Goal: Task Accomplishment & Management: Manage account settings

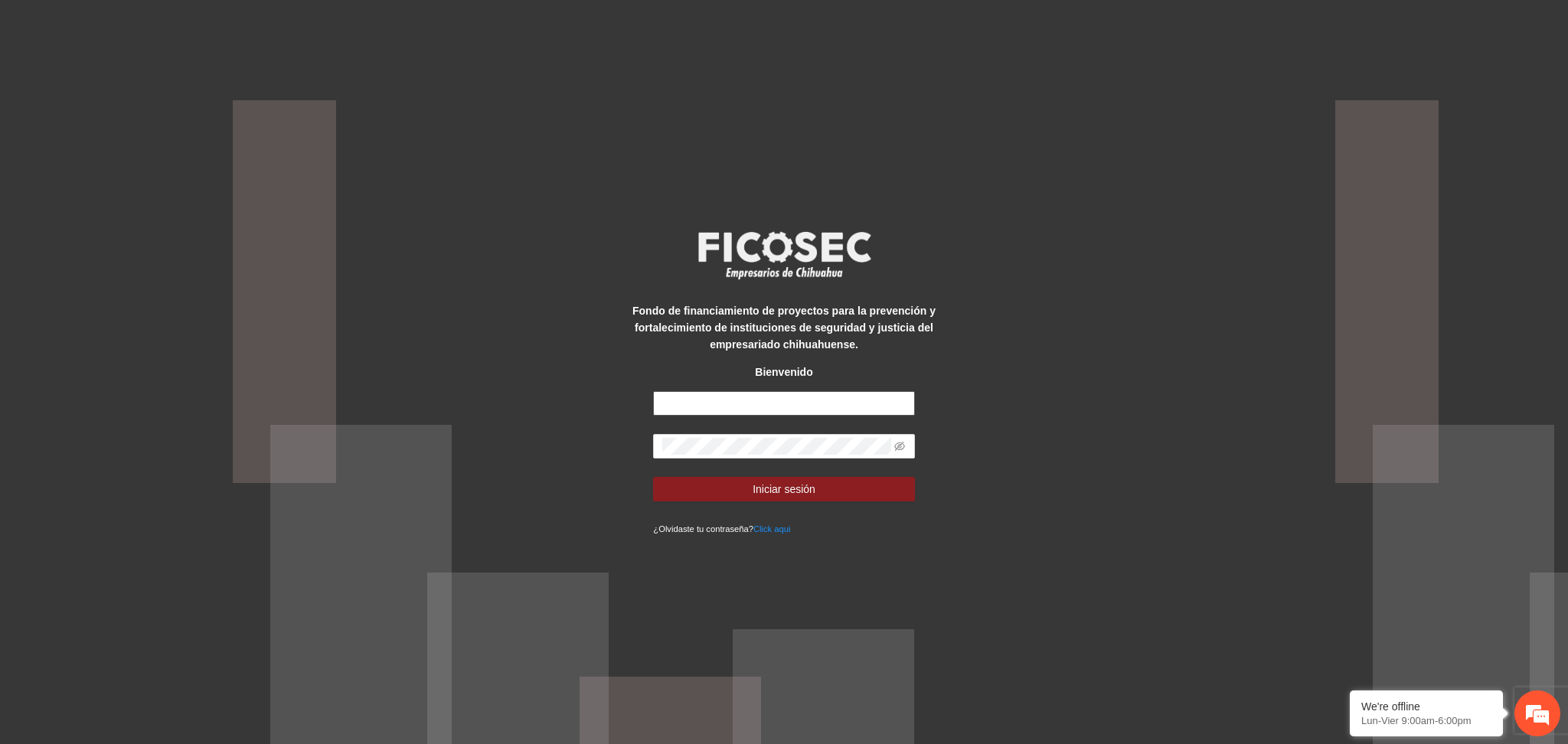
click at [704, 402] on input "text" at bounding box center [783, 403] width 261 height 24
type input "**********"
click at [653, 477] on button "Iniciar sesión" at bounding box center [783, 489] width 261 height 24
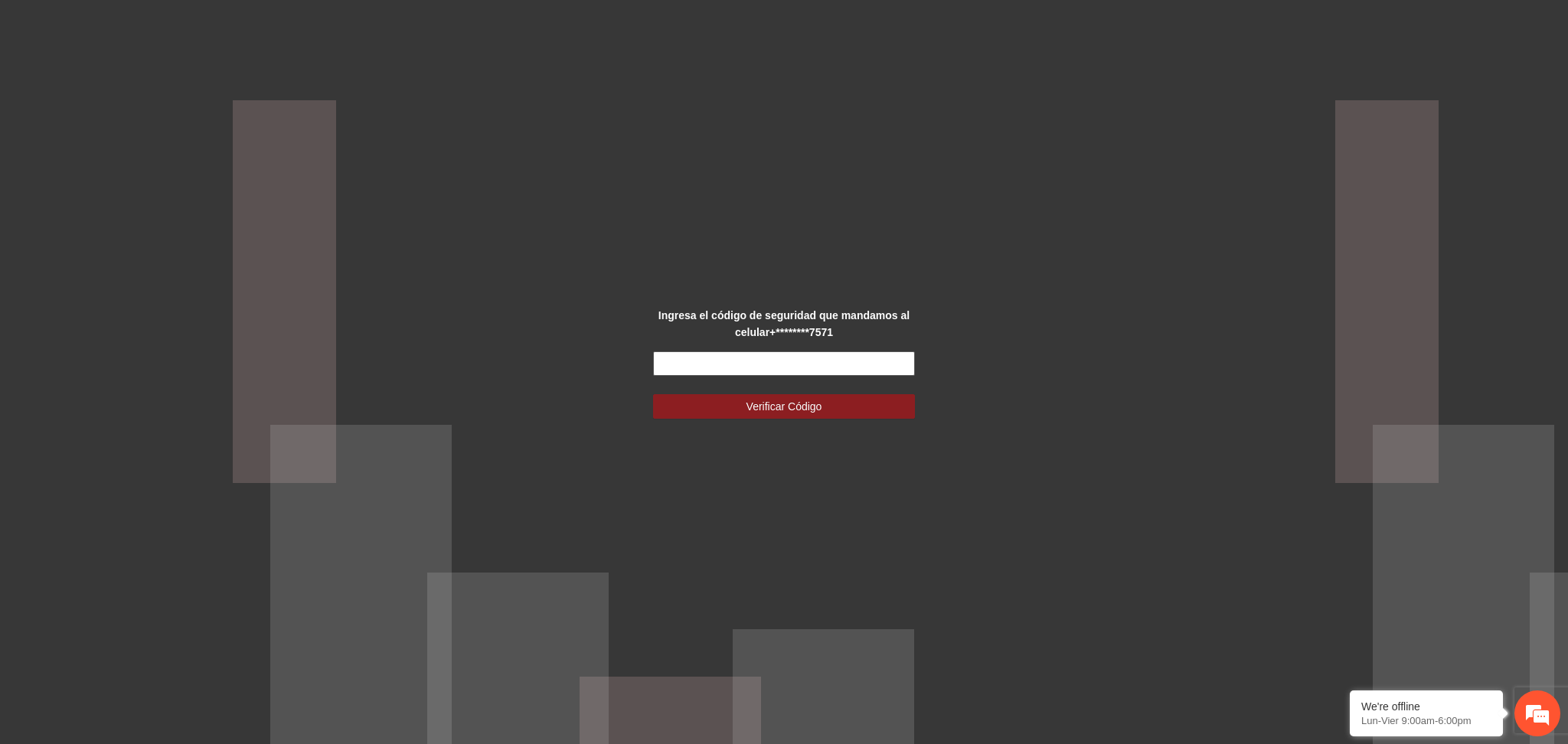
click at [815, 371] on input "text" at bounding box center [783, 363] width 261 height 24
type input "******"
click at [653, 394] on button "Verificar Código" at bounding box center [783, 406] width 261 height 24
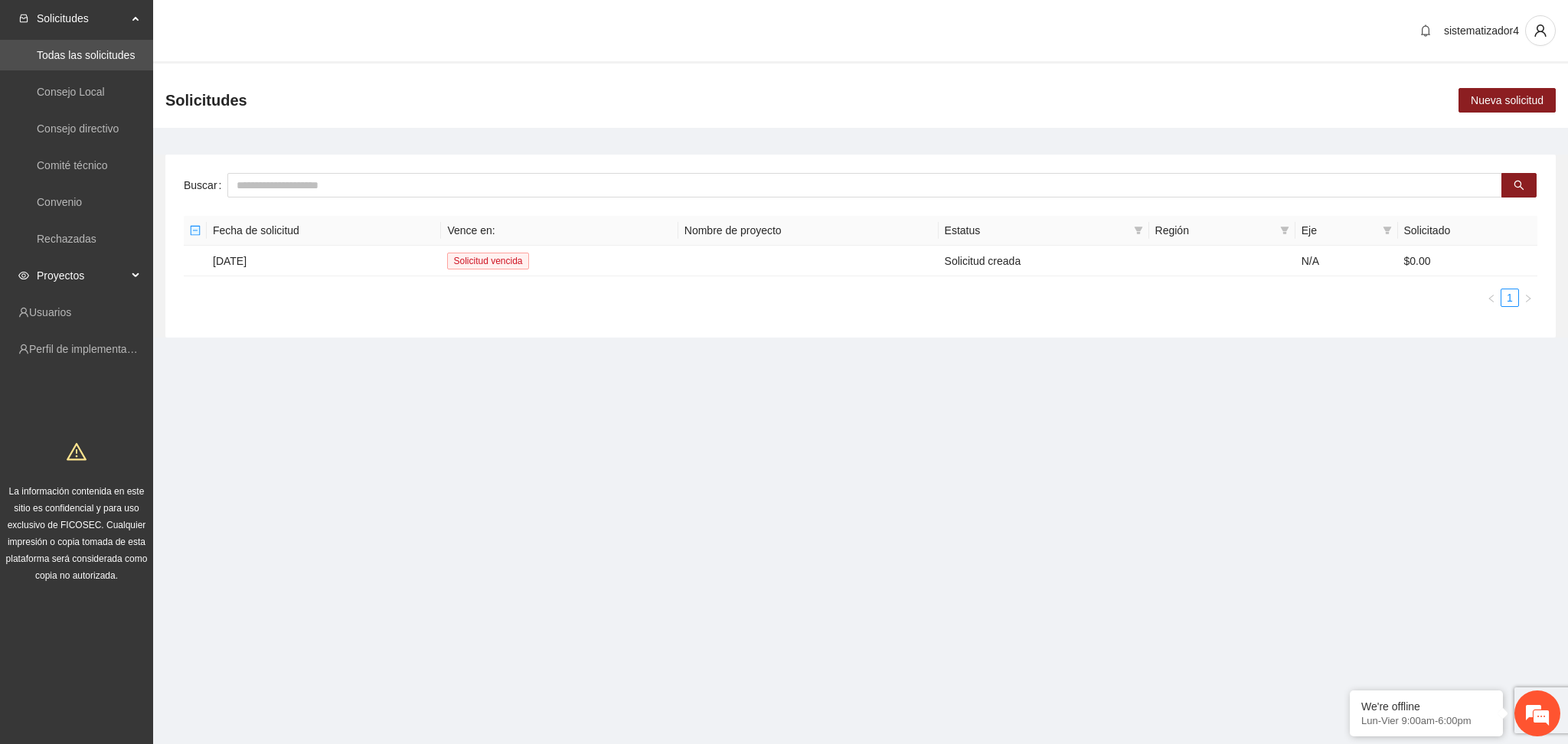
click at [127, 282] on div "Proyectos" at bounding box center [77, 275] width 153 height 31
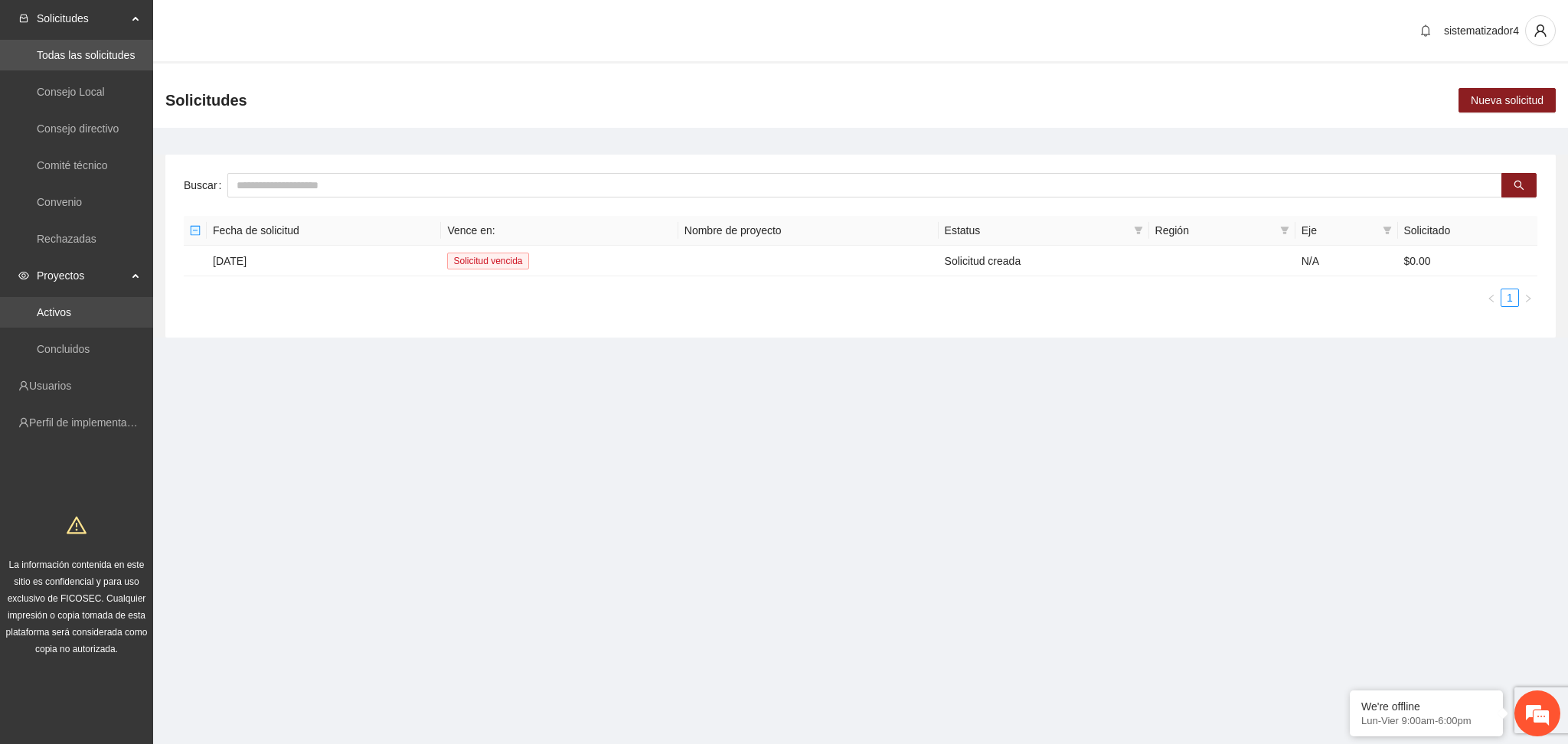
click at [71, 317] on link "Activos" at bounding box center [53, 312] width 34 height 12
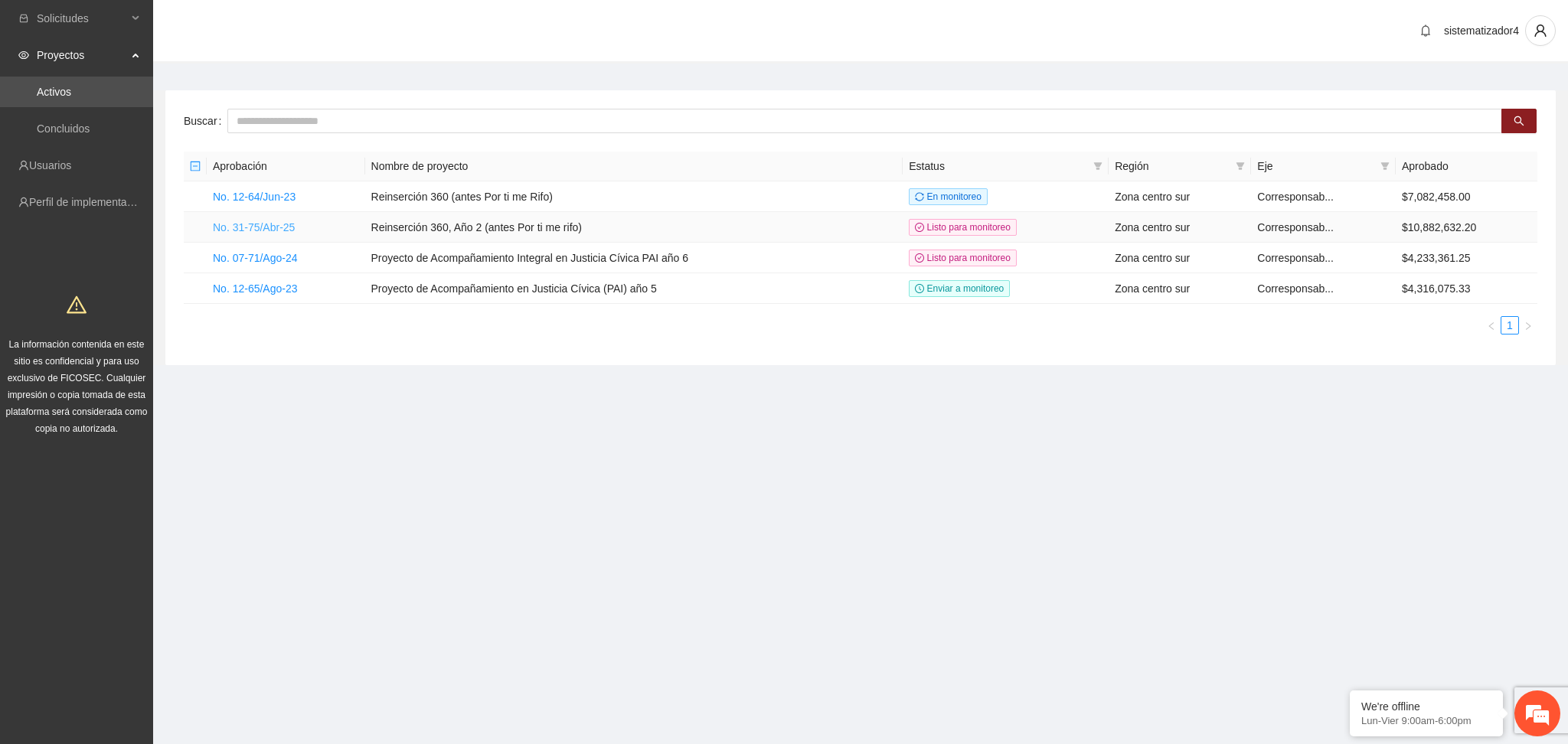
click at [270, 227] on link "No. 31-75/Abr-25" at bounding box center [253, 227] width 82 height 12
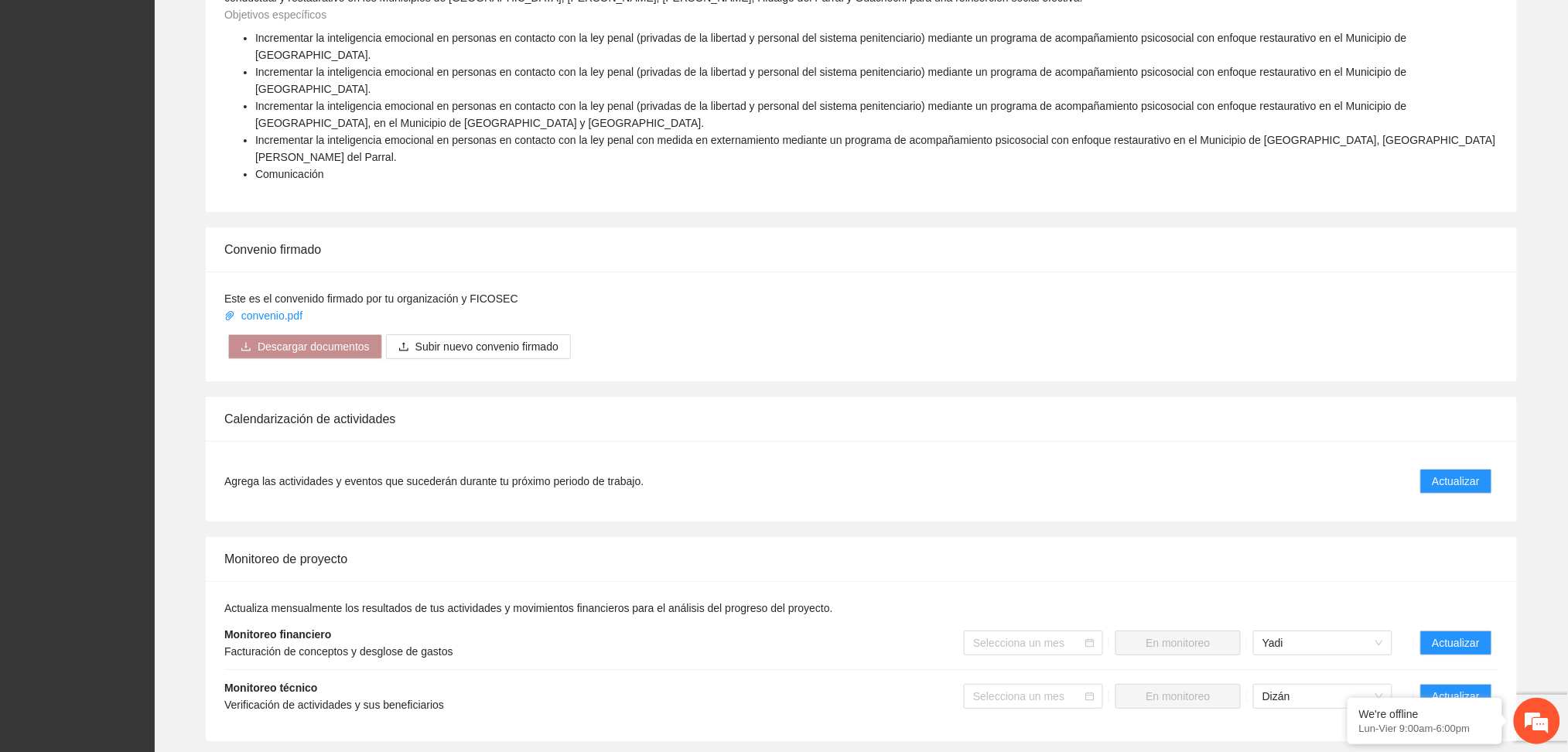
scroll to position [1897, 0]
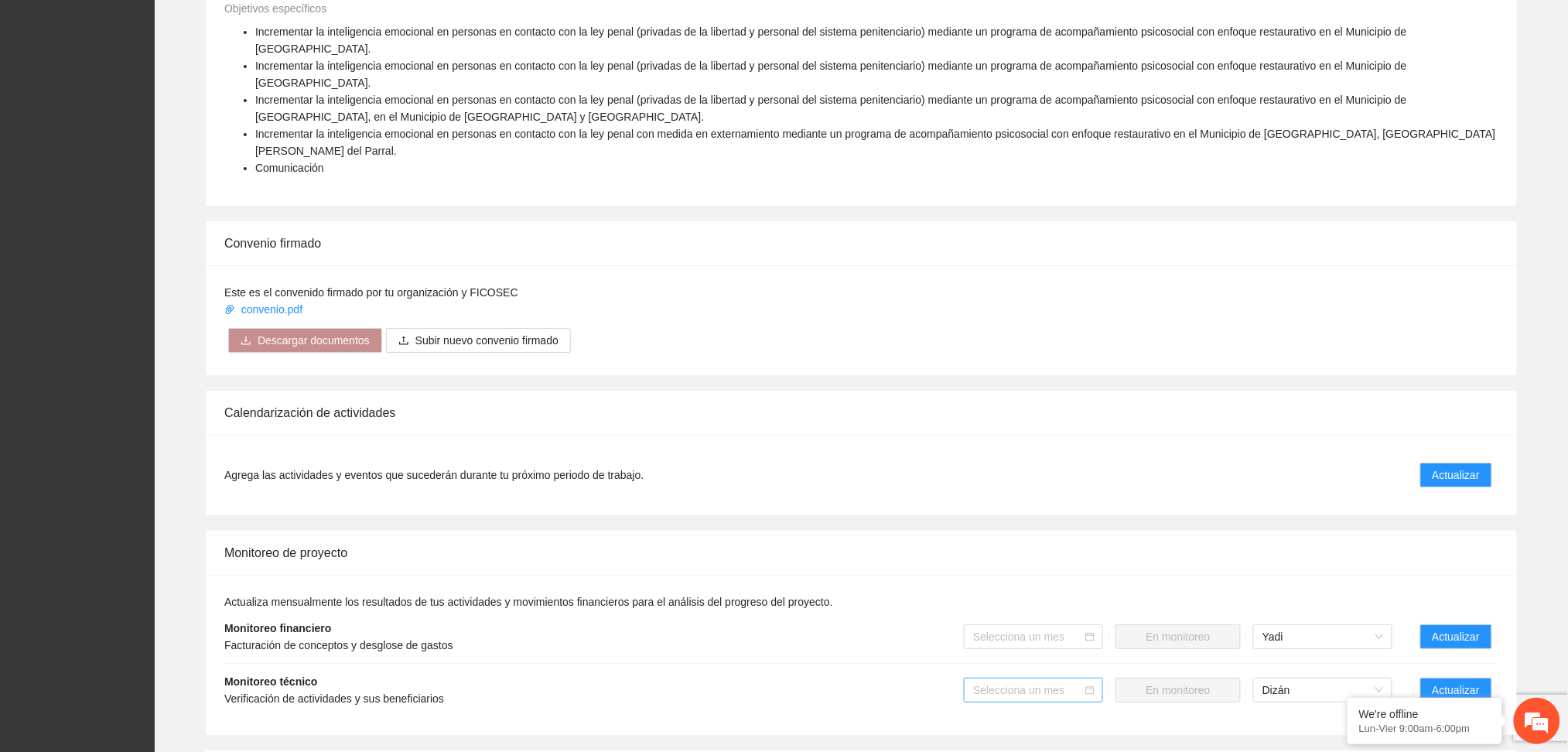
click at [1096, 678] on div "Selecciona un mes" at bounding box center [1033, 690] width 139 height 24
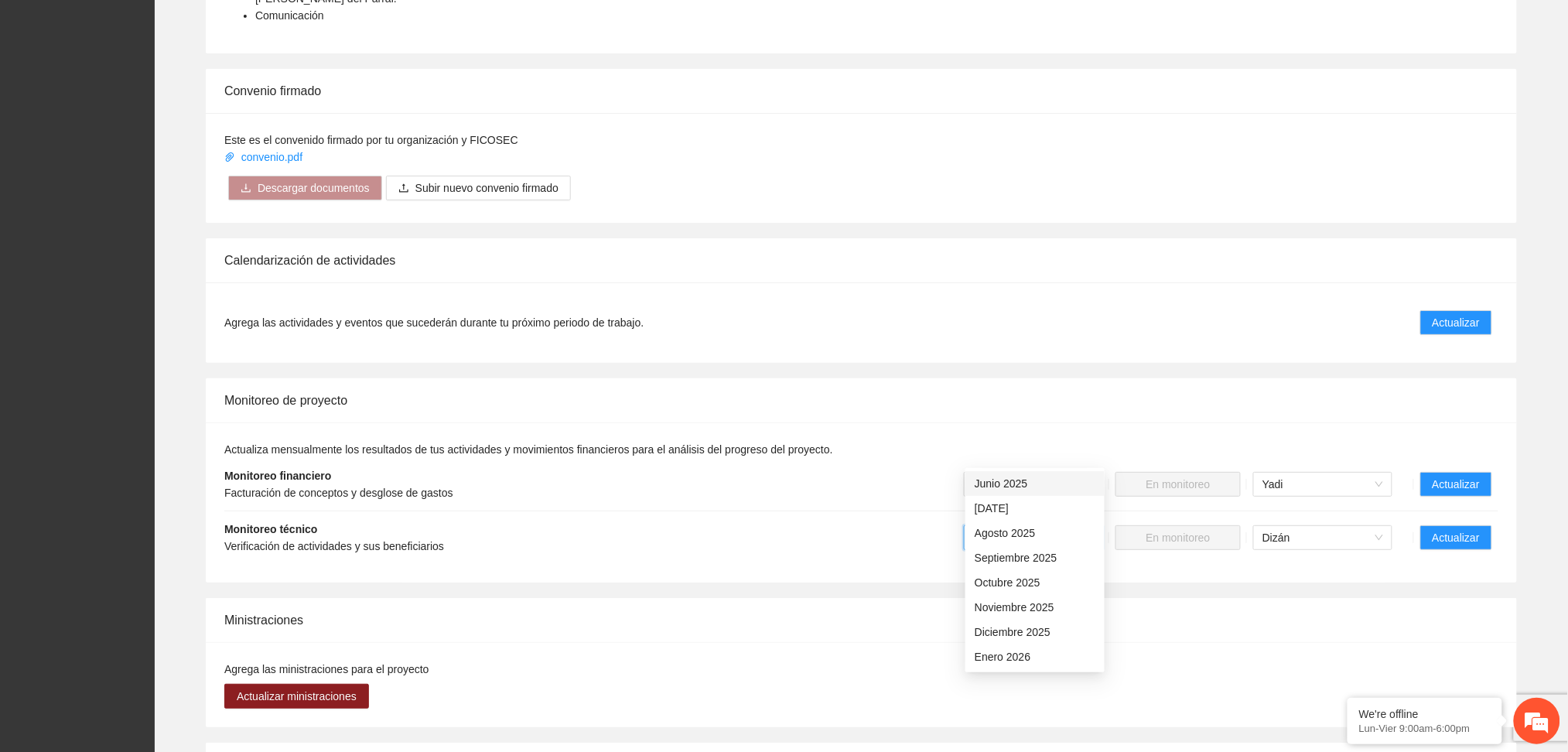
scroll to position [2067, 0]
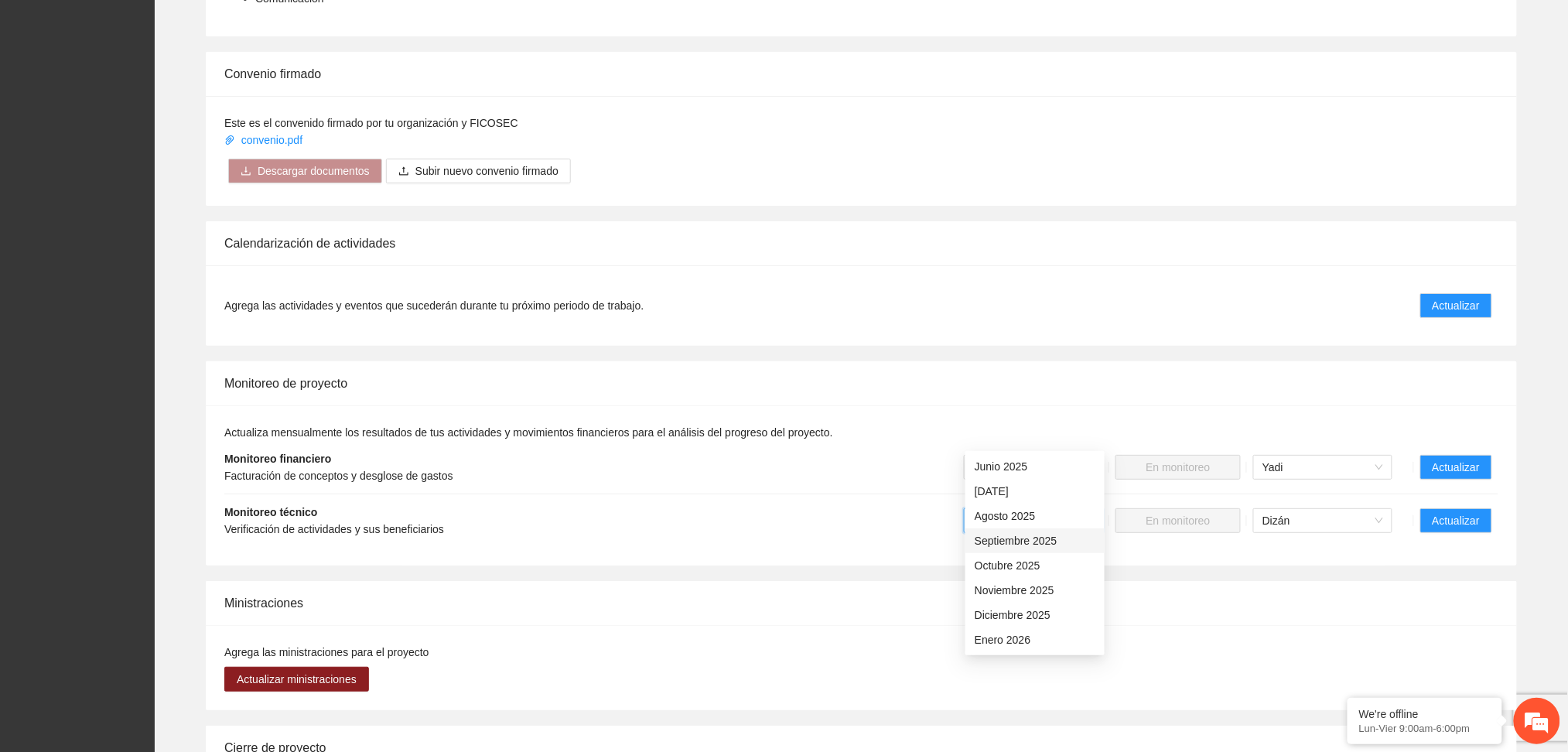
click at [1043, 548] on div "Septiembre 2025" at bounding box center [1034, 541] width 120 height 17
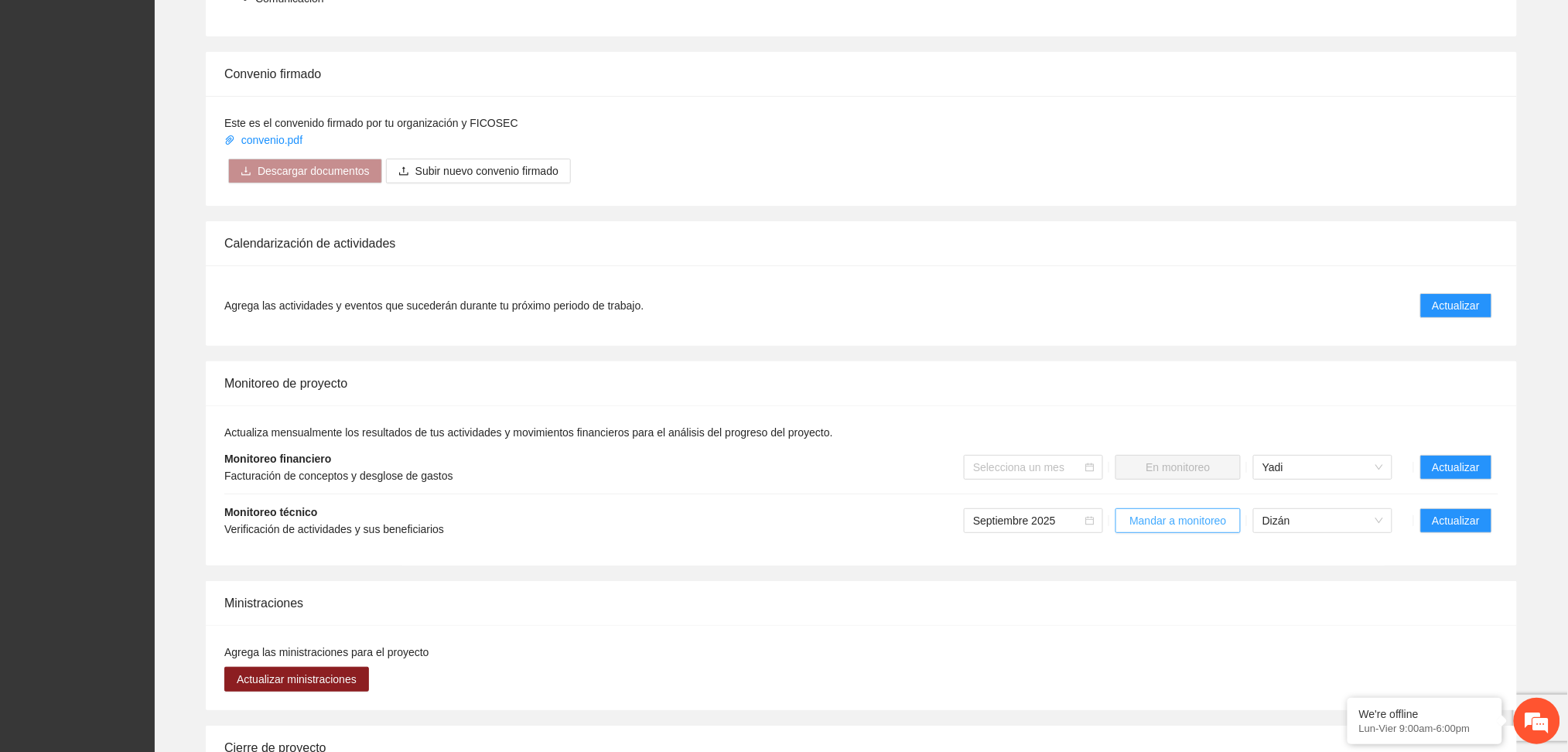
click at [1210, 512] on span "Mandar a monitoreo" at bounding box center [1177, 520] width 97 height 17
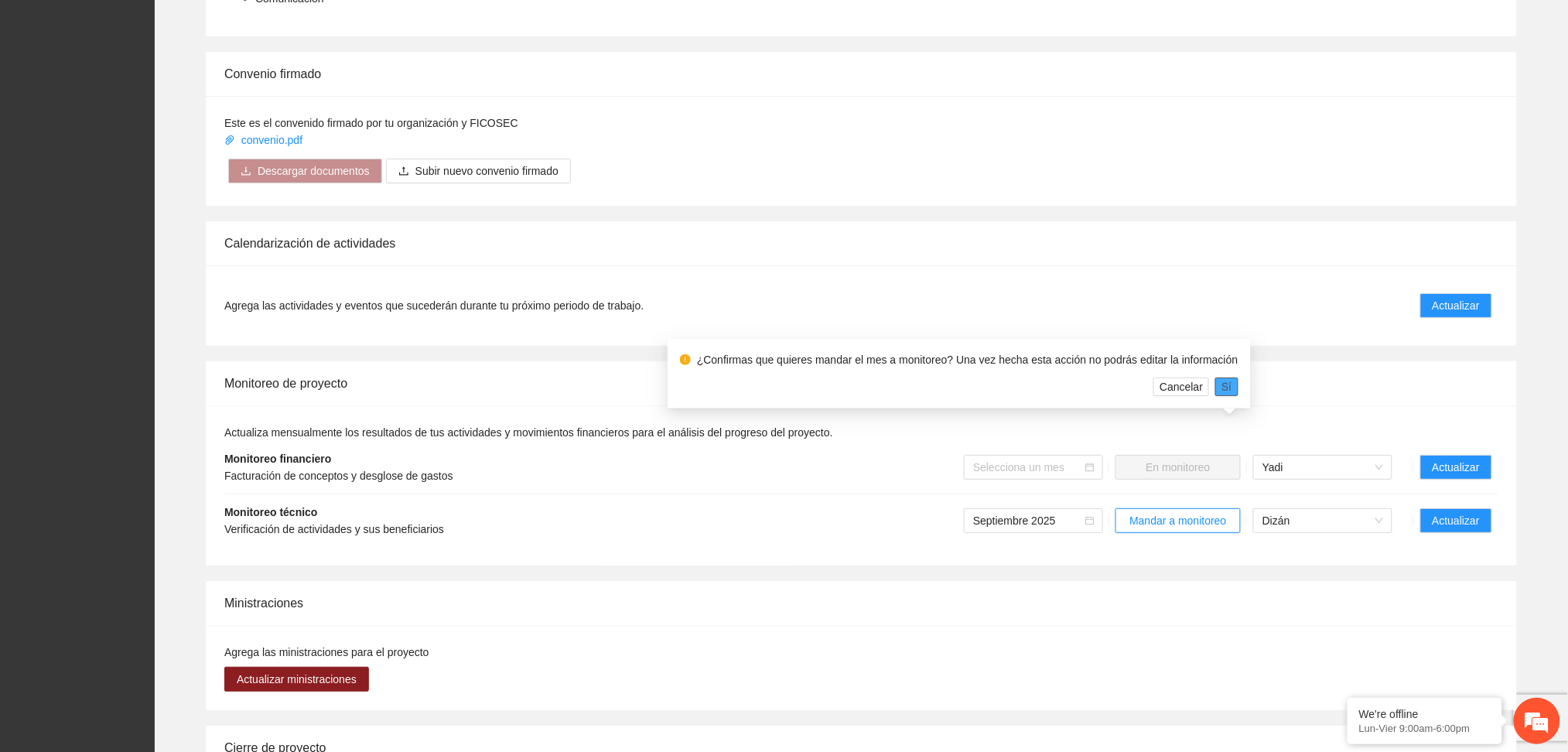
click at [1221, 391] on span "Sí" at bounding box center [1226, 387] width 10 height 17
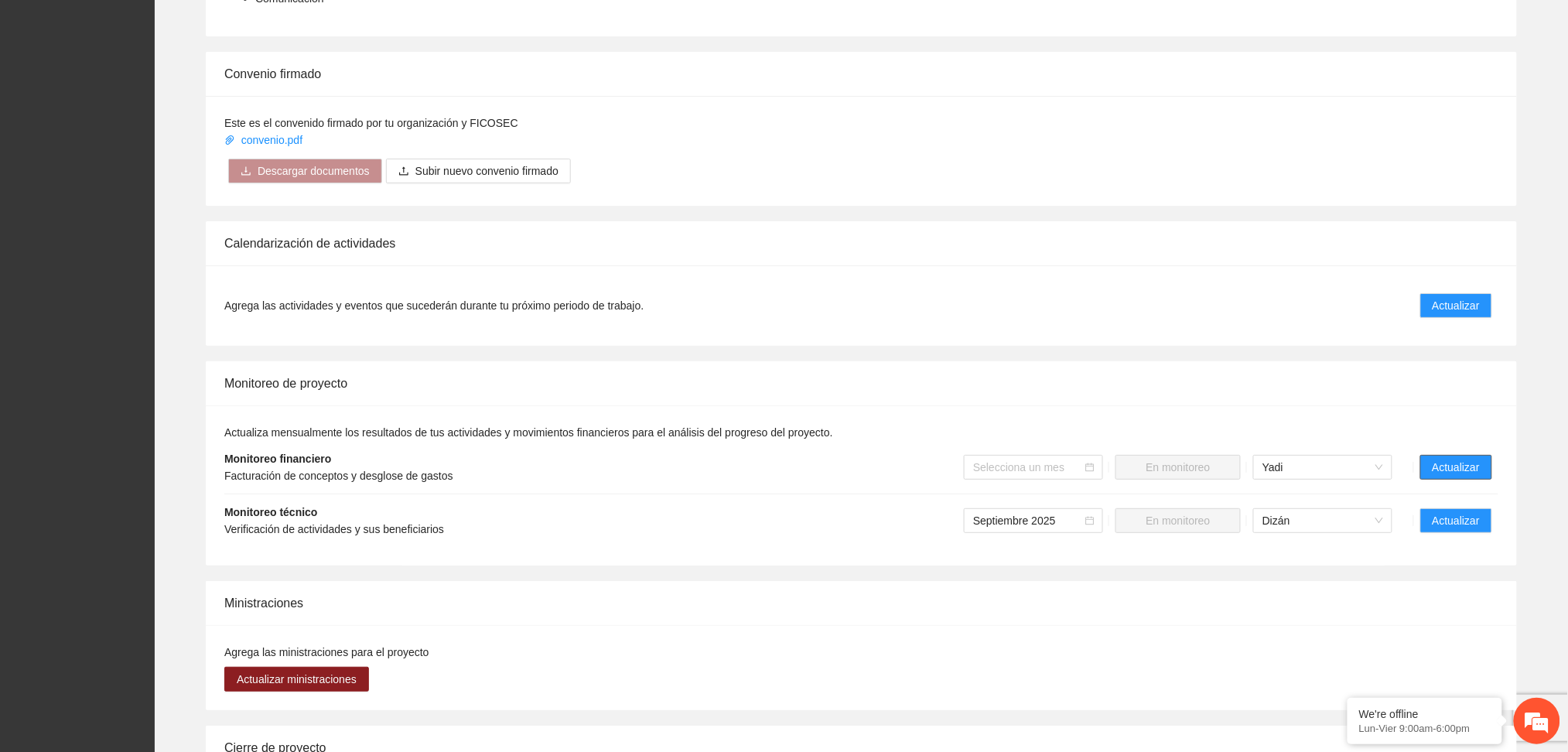
click at [1463, 459] on span "Actualizar" at bounding box center [1456, 467] width 47 height 17
